Goal: Transaction & Acquisition: Book appointment/travel/reservation

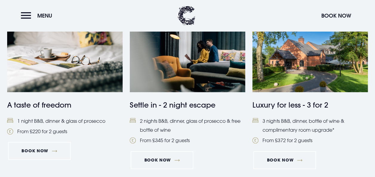
scroll to position [274, 0]
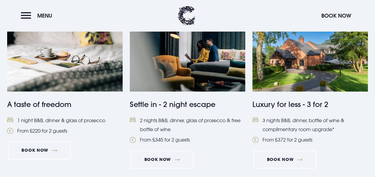
click at [56, 104] on h4 "A taste of freedom" at bounding box center [65, 104] width 116 height 11
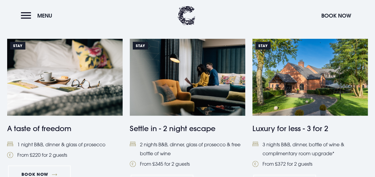
scroll to position [245, 0]
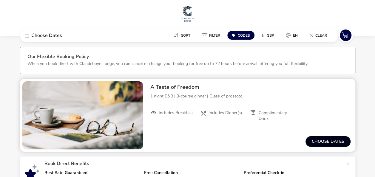
click at [321, 140] on button "Choose dates" at bounding box center [328, 141] width 45 height 11
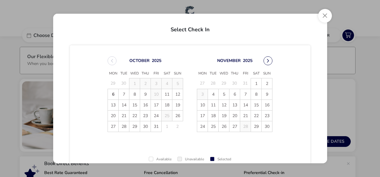
click at [266, 59] on button "Next Month" at bounding box center [267, 60] width 9 height 9
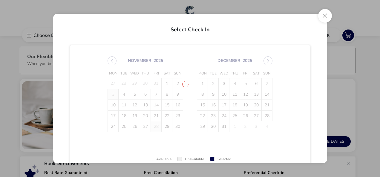
click at [266, 59] on span "November 2025 Mon Tue Wed Thu Fri Sat Sun 27 28 29 30 31 1 2 3 4 5 6 7 8 9 10 1…" at bounding box center [190, 94] width 176 height 90
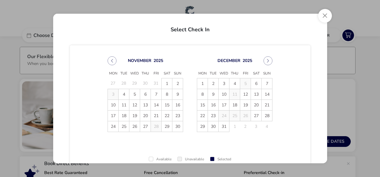
click at [266, 59] on button "Next Month" at bounding box center [267, 60] width 9 height 9
click at [202, 103] on span "9" at bounding box center [202, 105] width 10 height 10
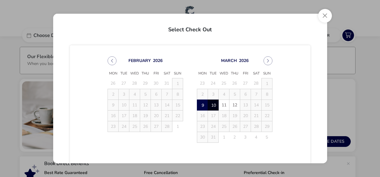
click at [211, 106] on span "10" at bounding box center [213, 105] width 10 height 10
click at [324, 16] on button "Close" at bounding box center [325, 16] width 14 height 14
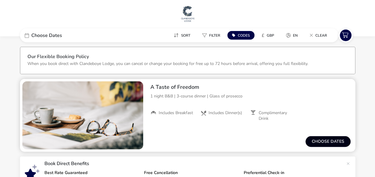
click at [325, 139] on button "Choose dates" at bounding box center [328, 141] width 45 height 11
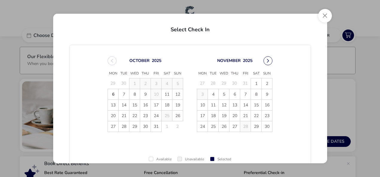
click at [265, 59] on button "Next Month" at bounding box center [267, 60] width 9 height 9
click at [200, 105] on span "9" at bounding box center [202, 105] width 10 height 10
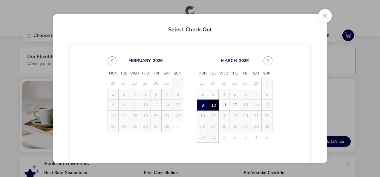
click at [211, 103] on span "10" at bounding box center [213, 105] width 10 height 10
click at [324, 15] on button "Close" at bounding box center [325, 16] width 14 height 14
